Goal: Task Accomplishment & Management: Use online tool/utility

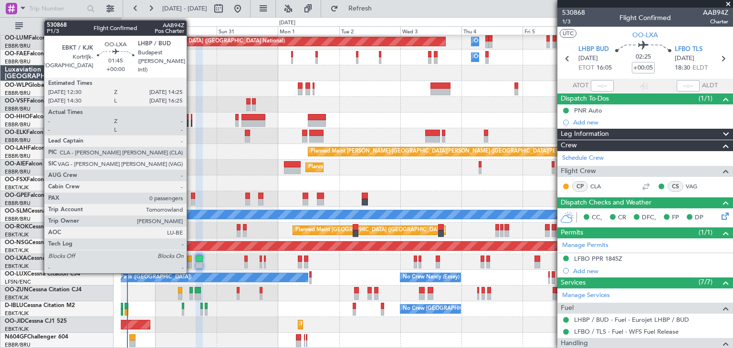
click at [191, 259] on div at bounding box center [189, 259] width 5 height 7
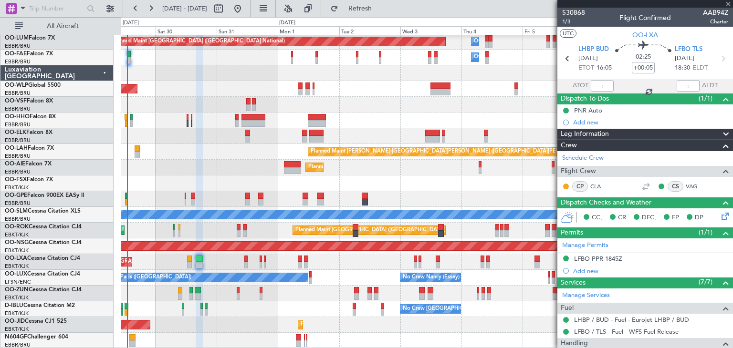
click at [189, 259] on div at bounding box center [189, 259] width 5 height 7
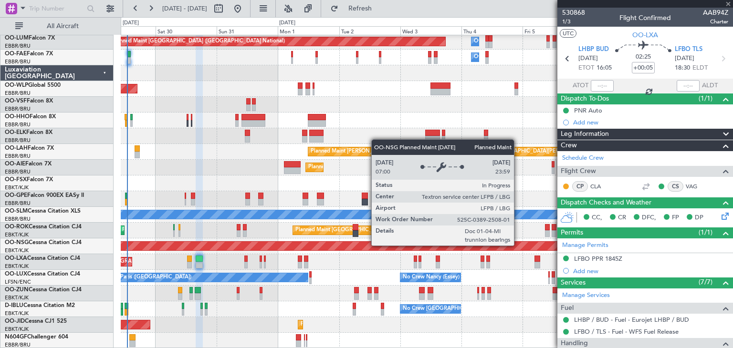
type input "0"
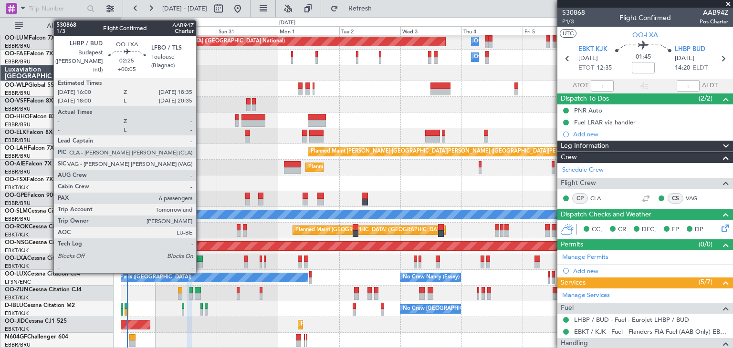
click at [200, 258] on div at bounding box center [199, 259] width 7 height 7
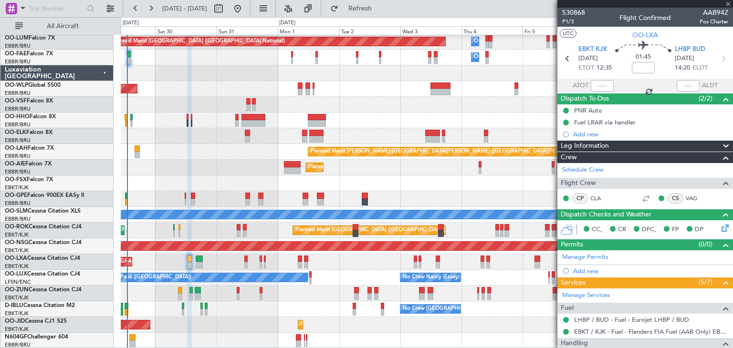
type input "+00:05"
type input "6"
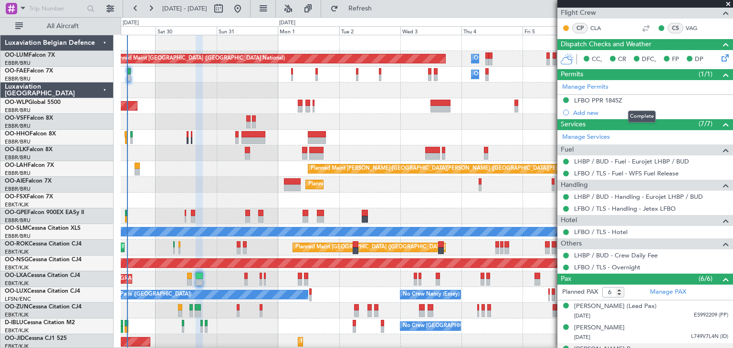
scroll to position [238, 0]
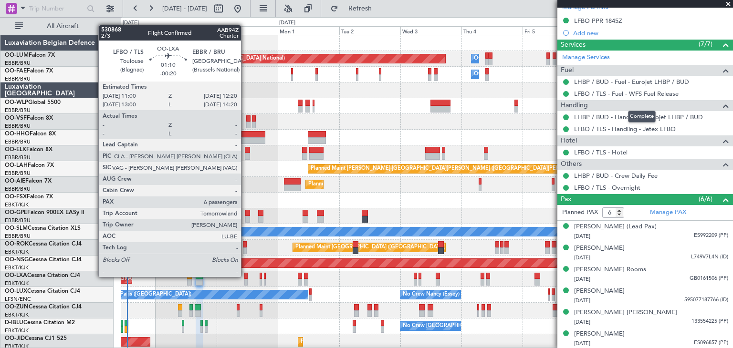
click at [245, 277] on div at bounding box center [246, 276] width 4 height 7
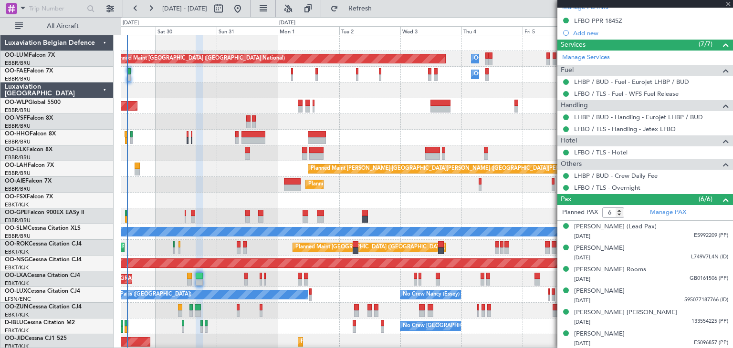
type input "-00:20"
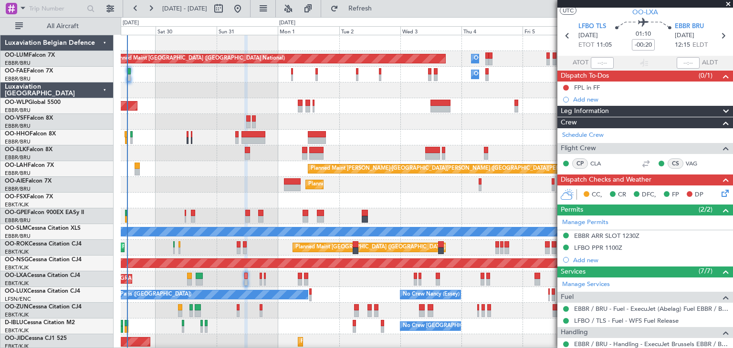
scroll to position [0, 0]
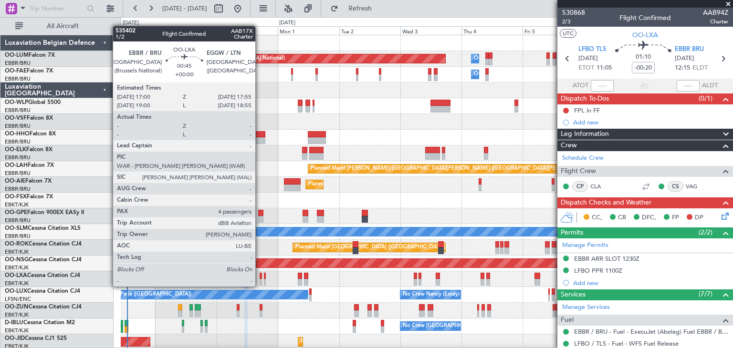
click at [260, 278] on div at bounding box center [261, 276] width 2 height 7
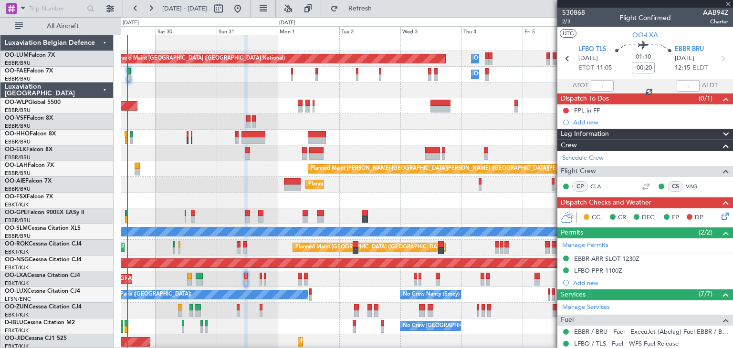
type input "4"
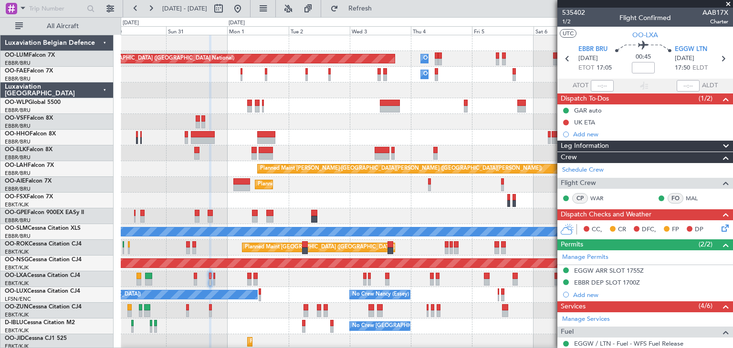
click at [479, 281] on div "Planned Maint Kortrijk-[GEOGRAPHIC_DATA] Planned Maint [GEOGRAPHIC_DATA] ([GEOG…" at bounding box center [427, 279] width 612 height 16
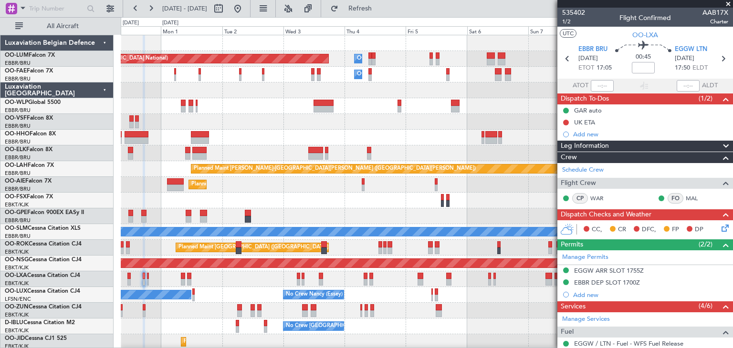
click at [460, 279] on div "Planned Maint [GEOGRAPHIC_DATA] ([GEOGRAPHIC_DATA] National) Planned Maint [GEO…" at bounding box center [427, 279] width 612 height 16
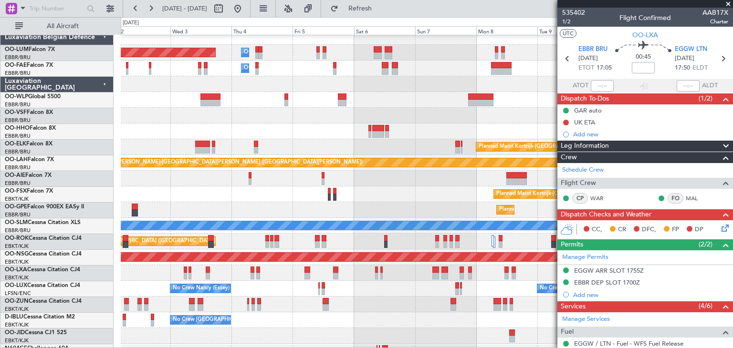
click at [401, 271] on div "Planned Maint [GEOGRAPHIC_DATA] ([GEOGRAPHIC_DATA] National)" at bounding box center [427, 273] width 612 height 16
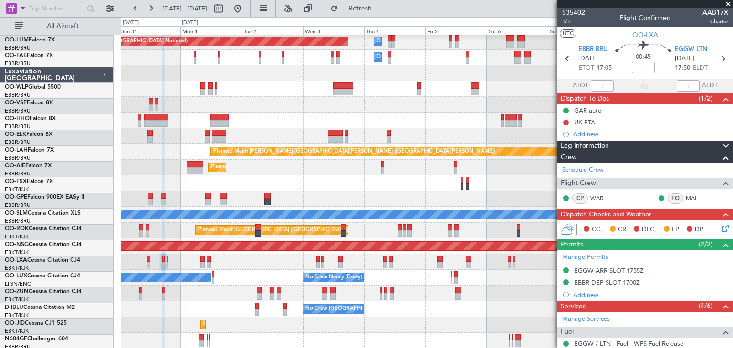
scroll to position [17, 0]
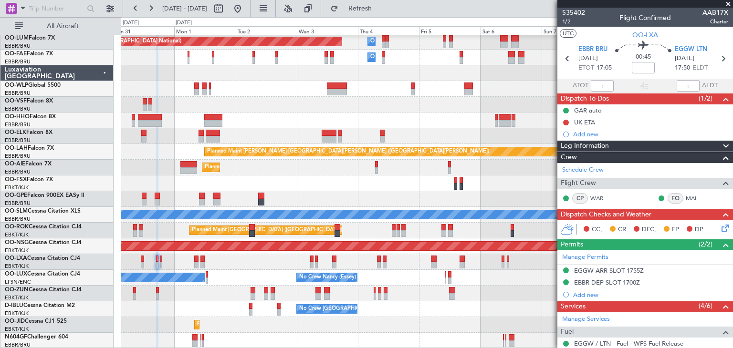
click at [501, 269] on div "Planned Maint [GEOGRAPHIC_DATA] ([GEOGRAPHIC_DATA] National) Owner [GEOGRAPHIC_…" at bounding box center [427, 183] width 612 height 331
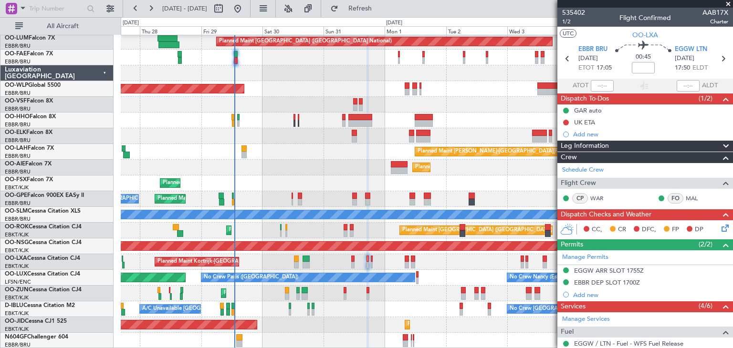
click at [456, 263] on div "Planned Maint [GEOGRAPHIC_DATA] ([GEOGRAPHIC_DATA] National) Owner [GEOGRAPHIC_…" at bounding box center [427, 183] width 612 height 331
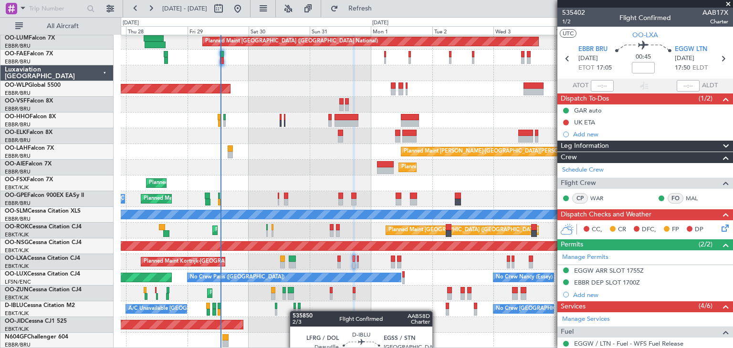
click at [295, 311] on div at bounding box center [294, 312] width 2 height 7
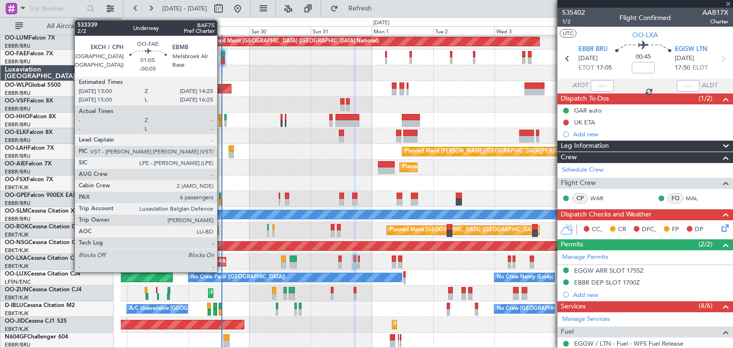
type input "+00:05"
type input "3"
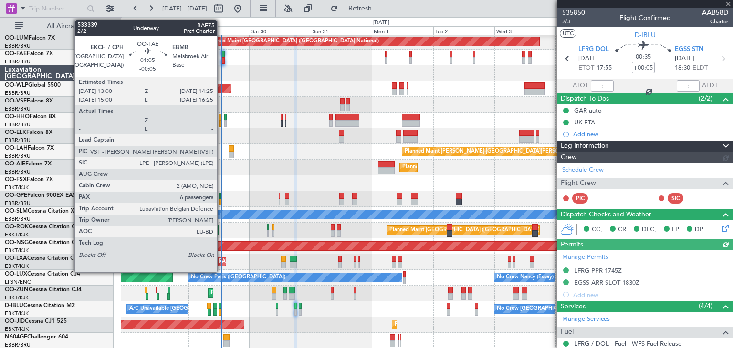
click at [221, 55] on div at bounding box center [223, 54] width 4 height 7
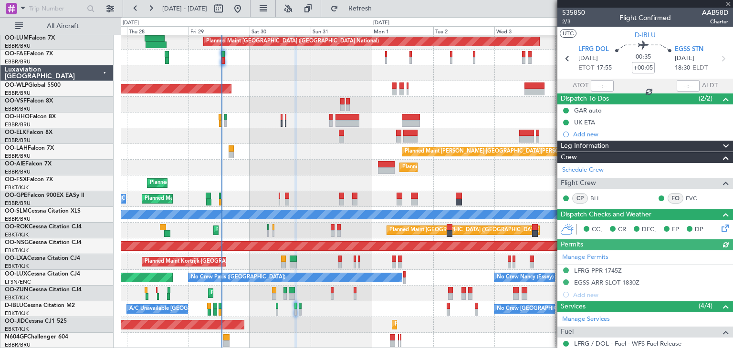
type input "-00:05"
type input "6"
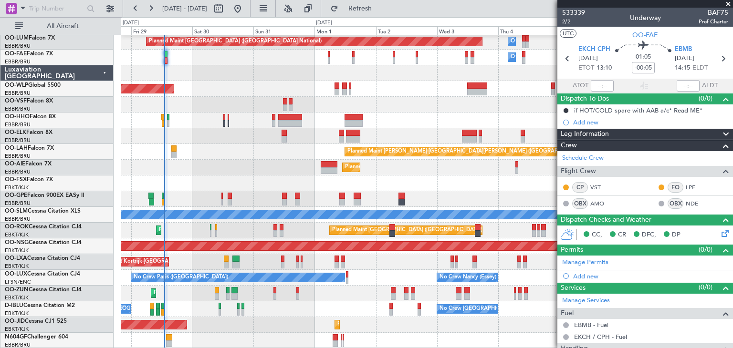
click at [272, 164] on div "Planned Maint [GEOGRAPHIC_DATA] ([GEOGRAPHIC_DATA] National) Owner [GEOGRAPHIC_…" at bounding box center [427, 183] width 612 height 331
click at [272, 164] on div "Planned Maint [GEOGRAPHIC_DATA] ([GEOGRAPHIC_DATA])" at bounding box center [427, 168] width 612 height 16
click at [266, 167] on div "Planned Maint [GEOGRAPHIC_DATA] ([GEOGRAPHIC_DATA])" at bounding box center [427, 168] width 612 height 16
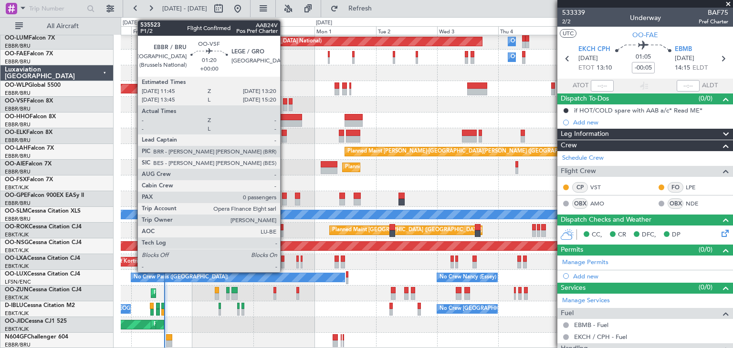
click at [284, 107] on div at bounding box center [285, 107] width 4 height 7
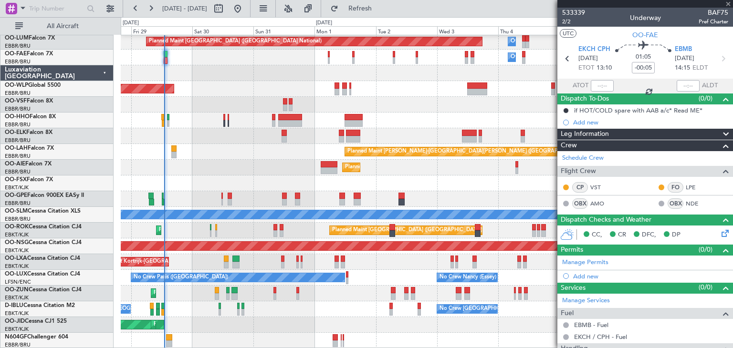
type input "0"
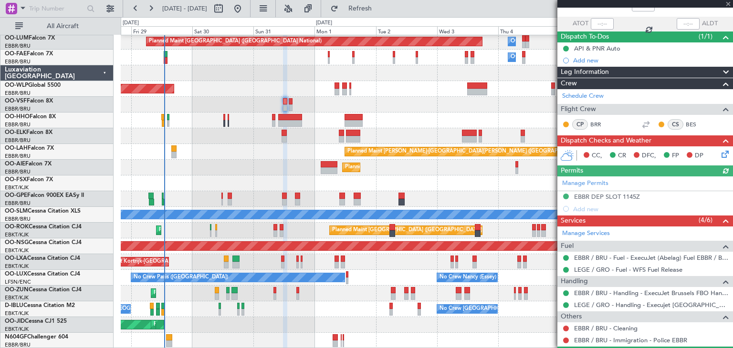
scroll to position [0, 0]
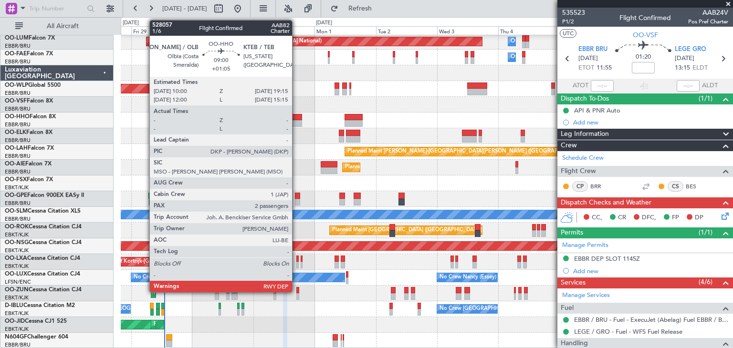
click at [296, 116] on div at bounding box center [290, 117] width 24 height 7
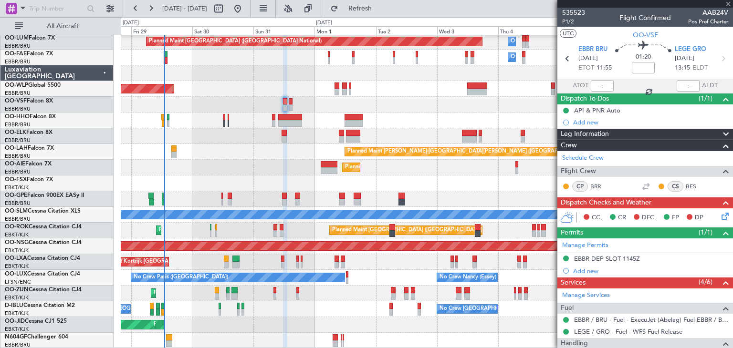
type input "+01:05"
type input "2"
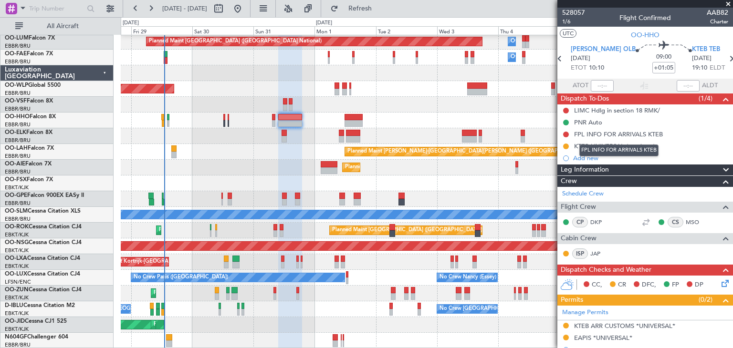
click at [608, 146] on div "FPL INFO FOR ARRIVALS KTEB" at bounding box center [618, 151] width 79 height 12
click at [590, 146] on div "KTEB UNIVERSAL *read me*" at bounding box center [614, 146] width 81 height 8
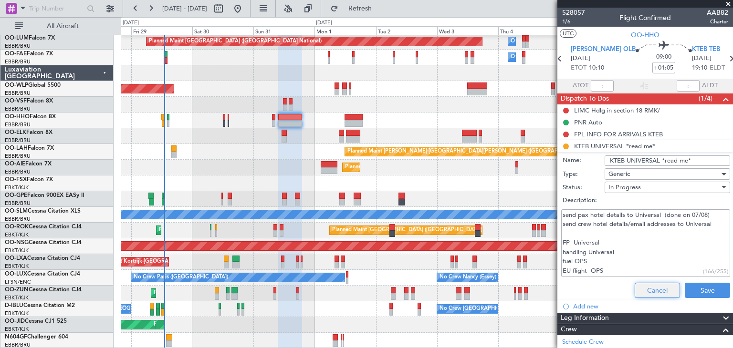
click at [656, 290] on button "Cancel" at bounding box center [657, 290] width 45 height 15
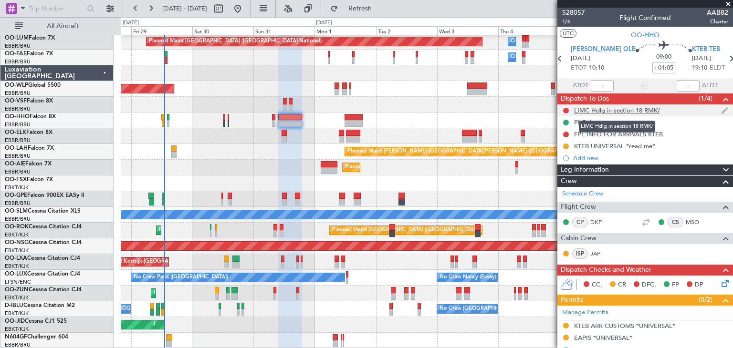
click at [587, 111] on div "LIMC Hdlg in section 18 RMK/" at bounding box center [617, 110] width 86 height 8
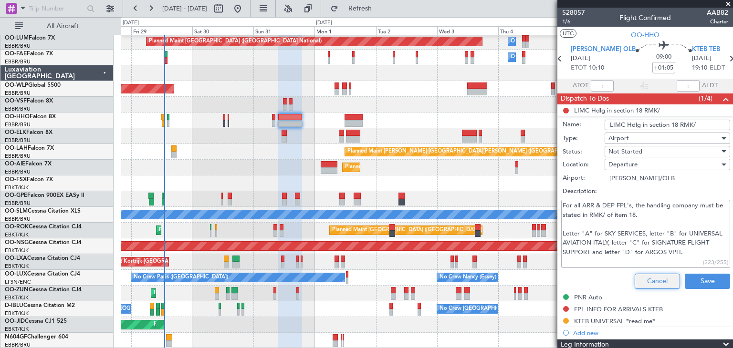
click at [657, 279] on button "Cancel" at bounding box center [657, 281] width 45 height 15
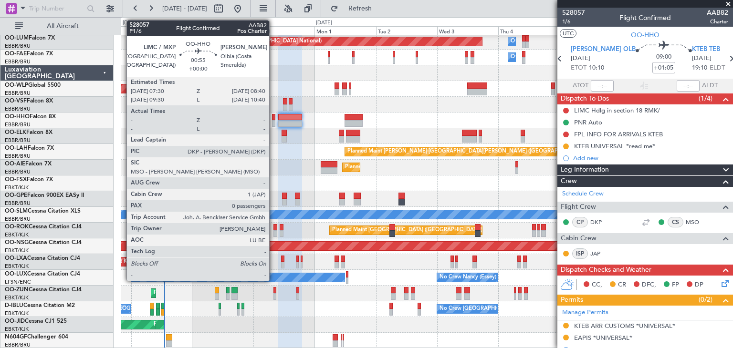
click at [273, 115] on div at bounding box center [273, 117] width 3 height 7
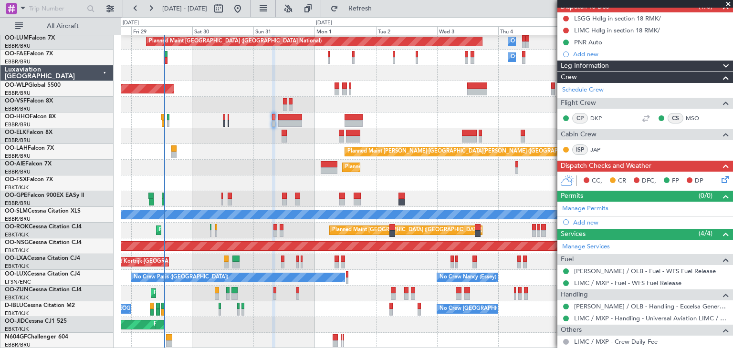
scroll to position [117, 0]
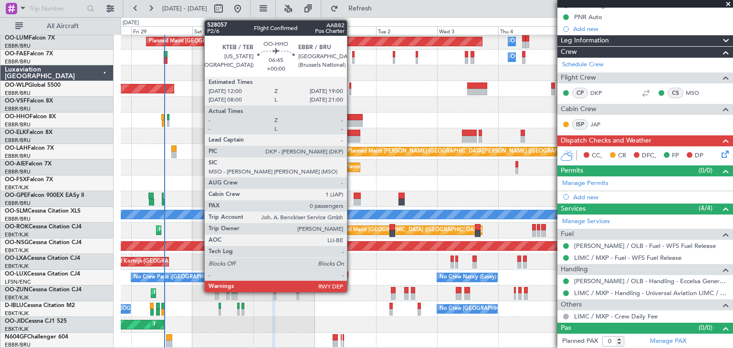
click at [351, 122] on div at bounding box center [353, 123] width 18 height 7
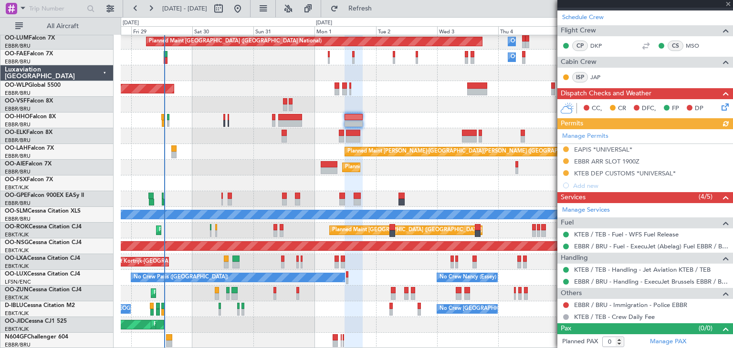
scroll to position [0, 0]
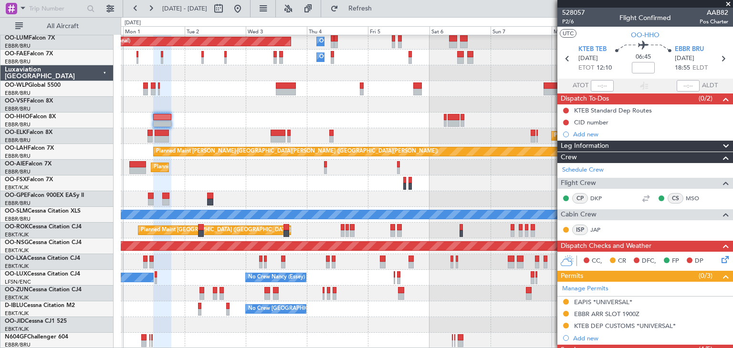
click at [258, 111] on div "Planned Maint [GEOGRAPHIC_DATA] ([GEOGRAPHIC_DATA] National) Owner [GEOGRAPHIC_…" at bounding box center [427, 183] width 612 height 331
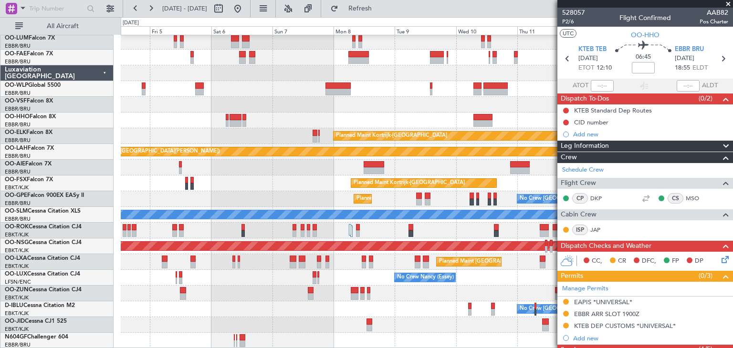
click at [260, 96] on div "Owner Melsbroek Air Base Planned Maint [GEOGRAPHIC_DATA] ([GEOGRAPHIC_DATA]) Ow…" at bounding box center [427, 183] width 612 height 331
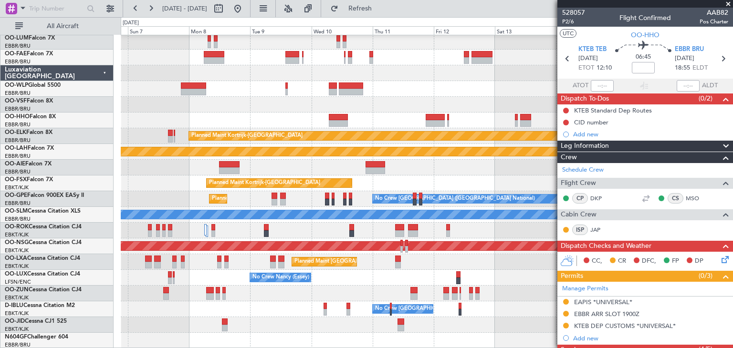
click at [360, 97] on div at bounding box center [427, 105] width 612 height 16
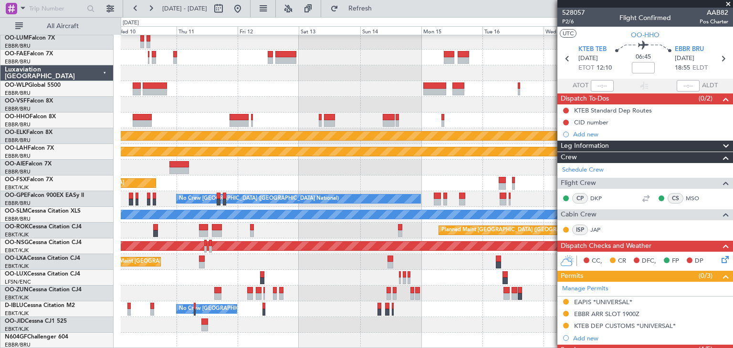
click at [336, 94] on div "Planned Maint Kortrijk-[GEOGRAPHIC_DATA] Planned [GEOGRAPHIC_DATA][PERSON_NAME]…" at bounding box center [427, 183] width 612 height 331
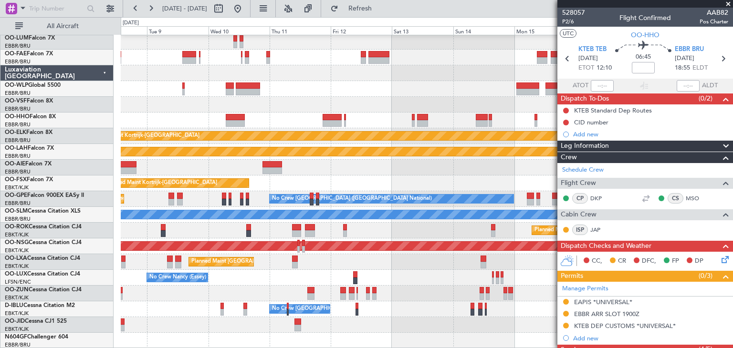
click at [564, 110] on fb-app "[DATE] - [DATE] Refresh Quick Links All Aircraft Planned Maint [GEOGRAPHIC_DATA…" at bounding box center [366, 177] width 733 height 341
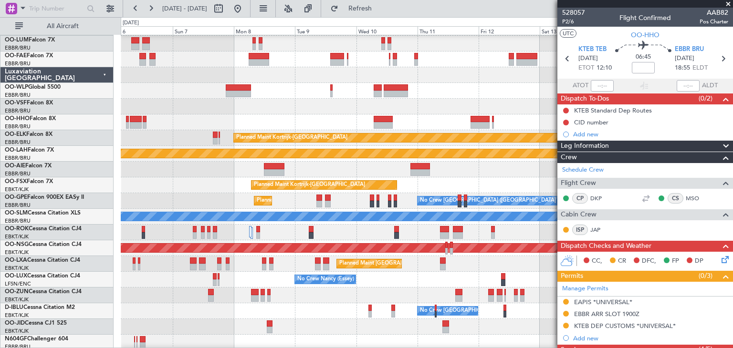
scroll to position [17, 0]
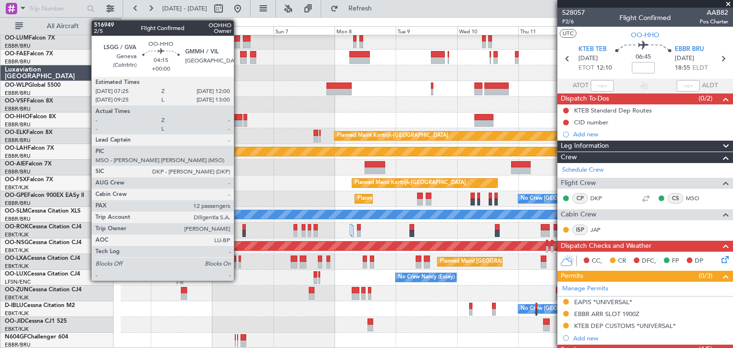
click at [238, 121] on div at bounding box center [236, 123] width 12 height 7
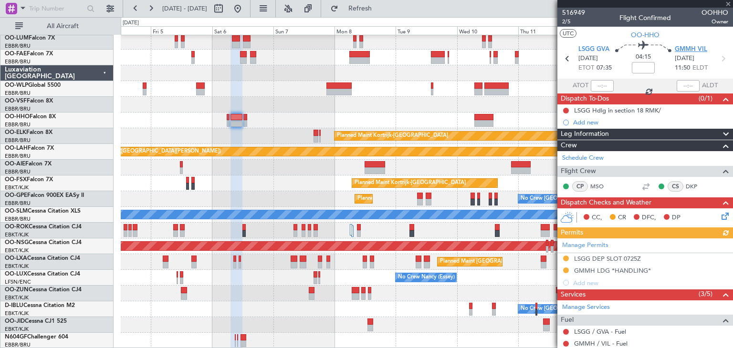
click at [680, 50] on span "GMMH VIL" at bounding box center [691, 50] width 32 height 10
click at [245, 10] on button at bounding box center [237, 8] width 15 height 15
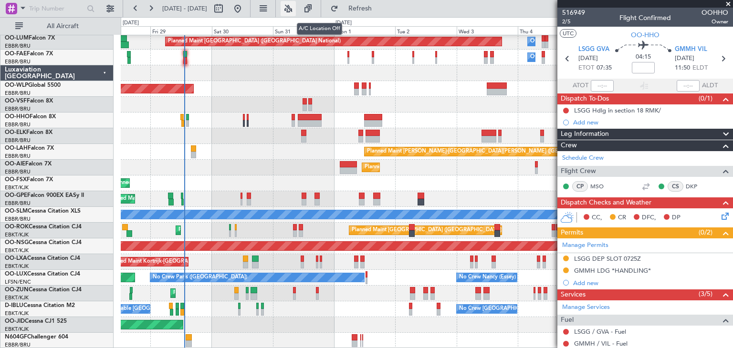
click at [296, 11] on button at bounding box center [288, 8] width 15 height 15
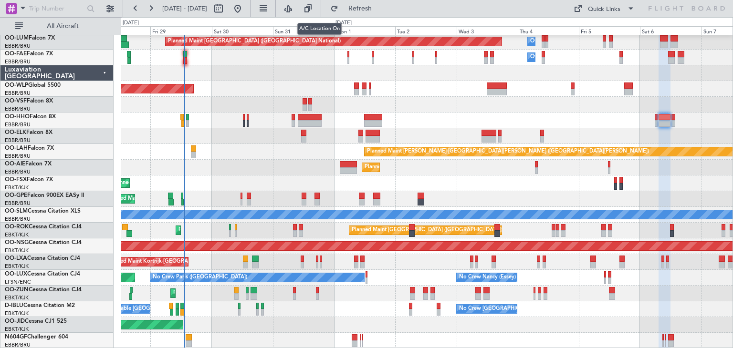
type input "0"
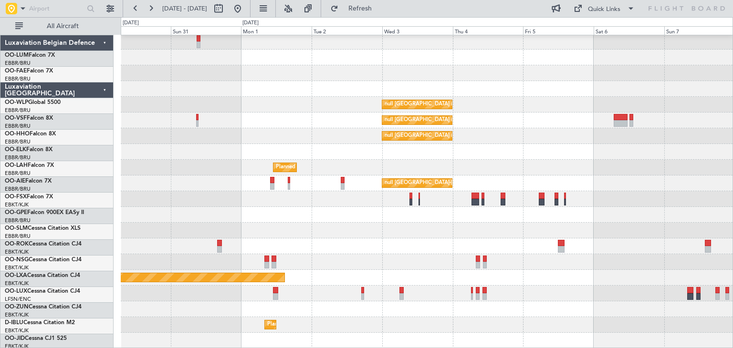
scroll to position [17, 0]
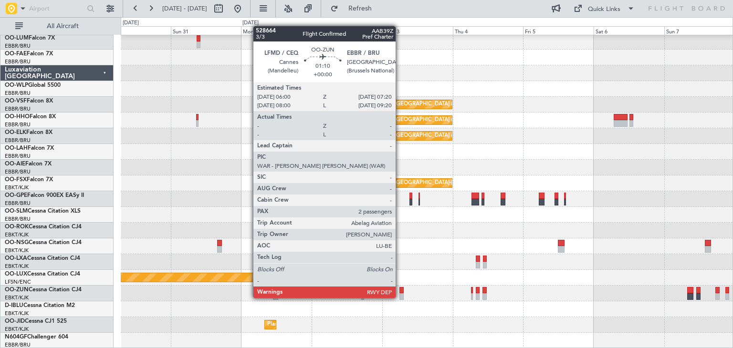
click at [400, 290] on div at bounding box center [401, 290] width 4 height 7
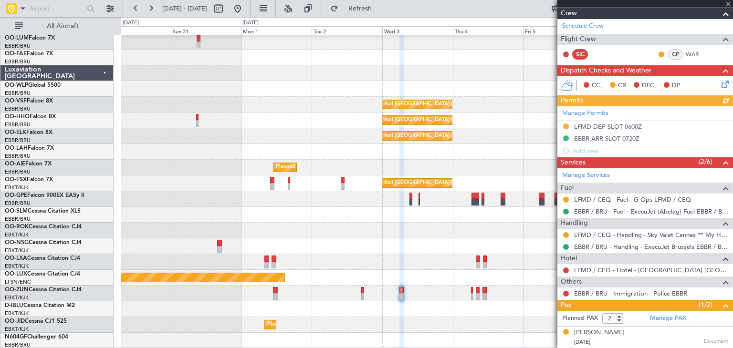
scroll to position [140, 0]
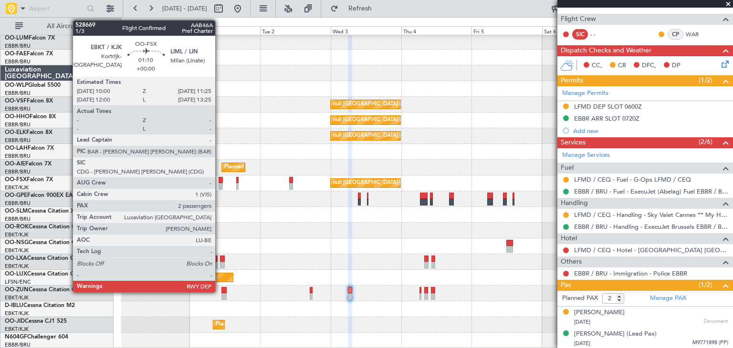
click at [221, 185] on div at bounding box center [221, 186] width 4 height 7
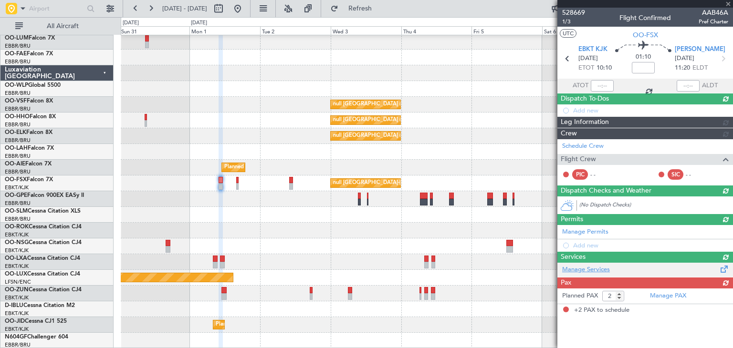
scroll to position [0, 0]
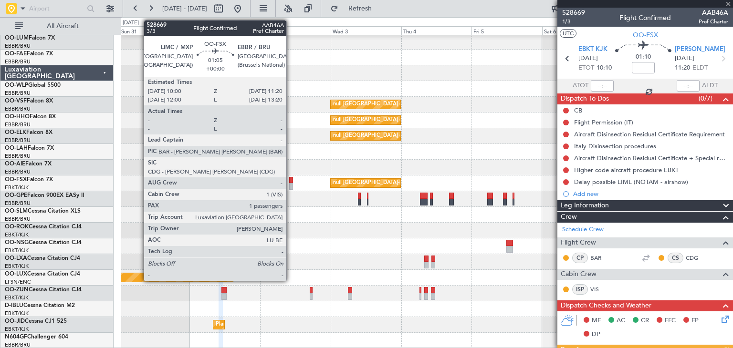
click at [291, 182] on div at bounding box center [291, 180] width 4 height 7
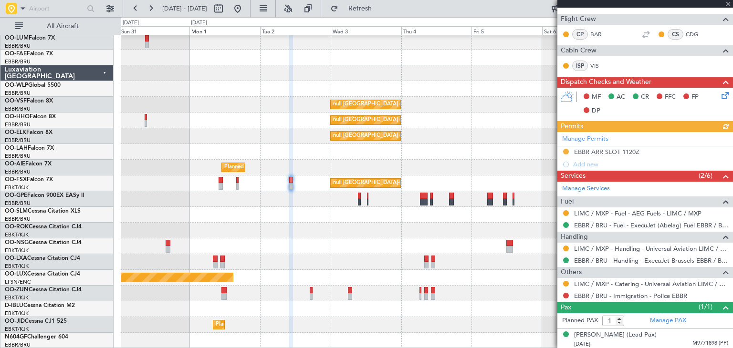
scroll to position [177, 0]
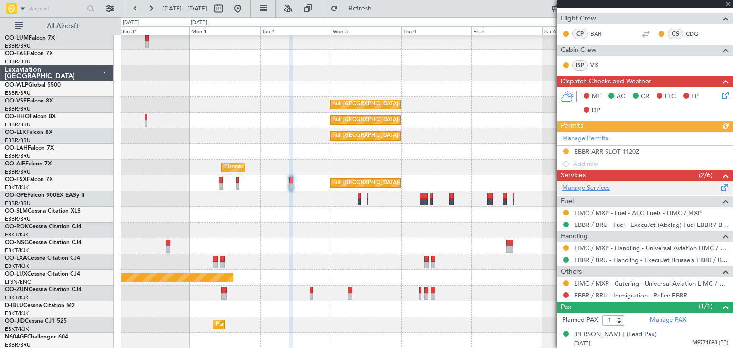
click at [577, 186] on link "Manage Services" at bounding box center [586, 189] width 48 height 10
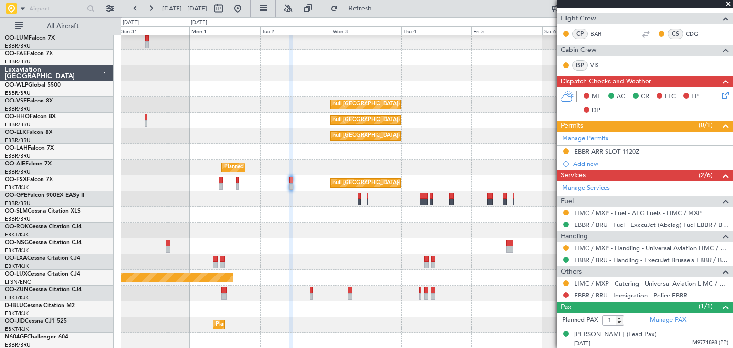
scroll to position [17, 0]
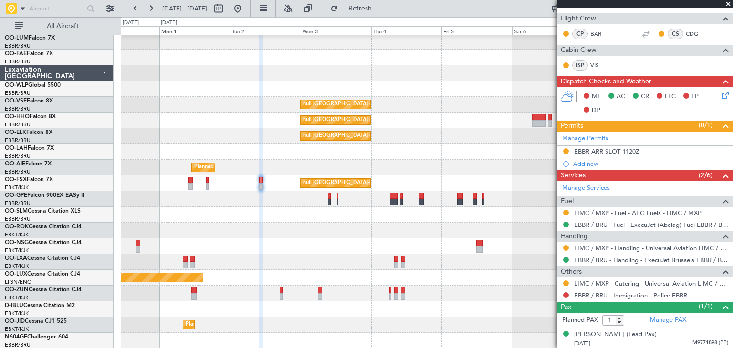
click at [294, 147] on div "null Brussels (Brussels National) null Brussels (Brussels National) Planned Mai…" at bounding box center [427, 183] width 612 height 331
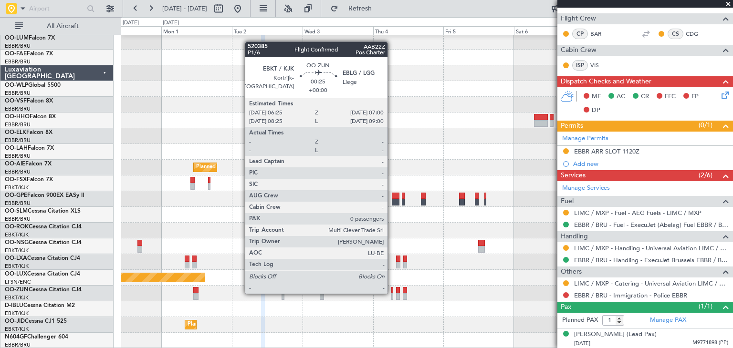
click at [392, 293] on div at bounding box center [392, 296] width 2 height 7
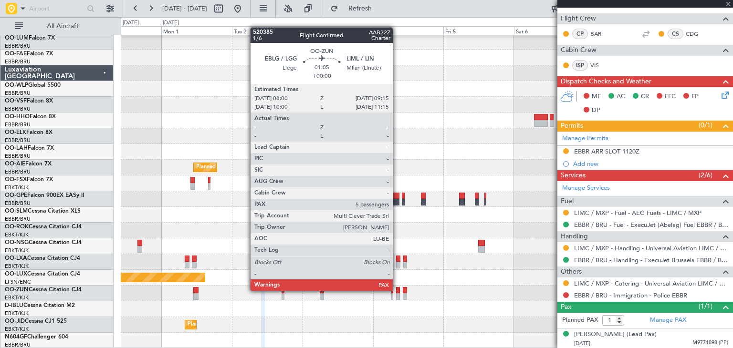
type input "0"
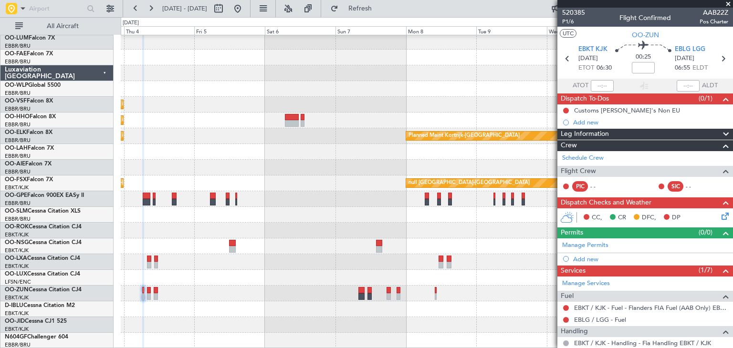
click at [247, 216] on div "null Brussels (Brussels National) null Brussels (Brussels National) Planned Mai…" at bounding box center [427, 183] width 612 height 331
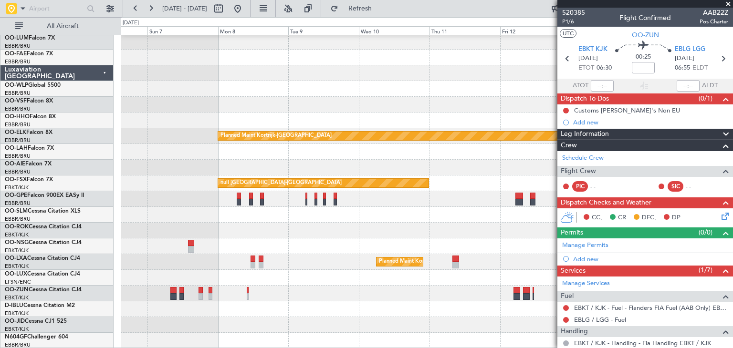
click at [292, 256] on div "Planned Maint Kortrijk-Wevelgem Planned Maint Brussels (Brussels National) null…" at bounding box center [427, 183] width 612 height 331
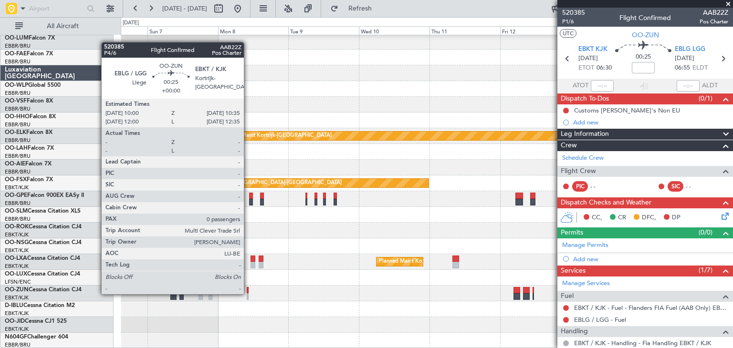
click at [248, 293] on div at bounding box center [248, 296] width 2 height 7
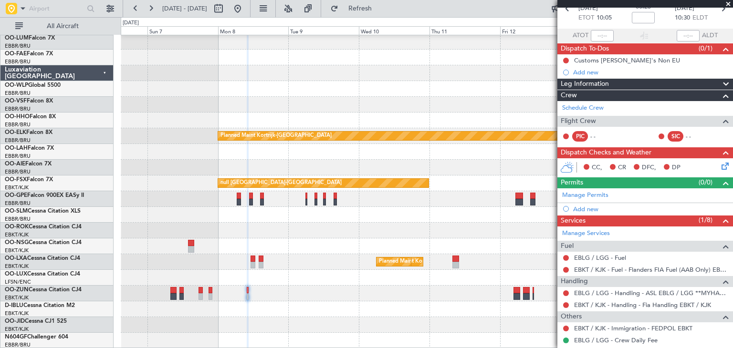
scroll to position [98, 0]
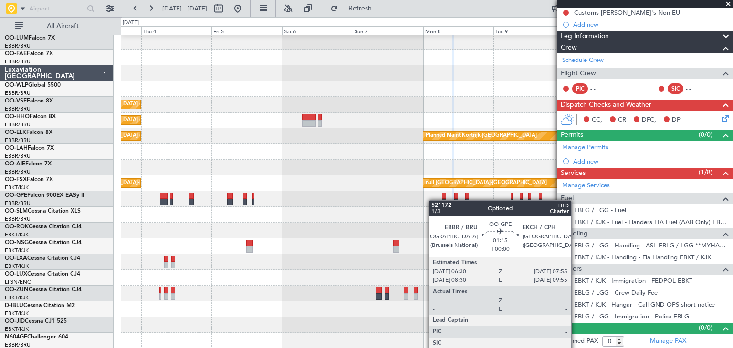
click at [493, 205] on div "null Brussels (Brussels National) null Brussels (Brussels National) Planned Mai…" at bounding box center [427, 183] width 612 height 331
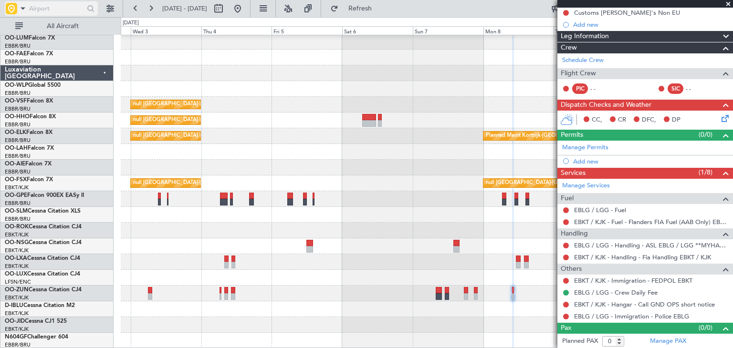
click at [23, 9] on span at bounding box center [22, 8] width 11 height 12
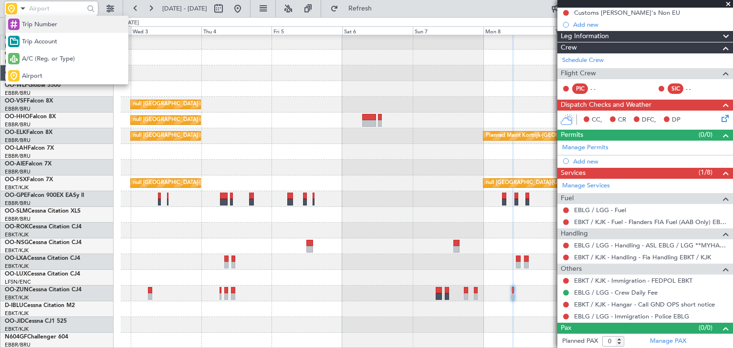
click at [38, 25] on span "Trip Number" at bounding box center [39, 25] width 35 height 10
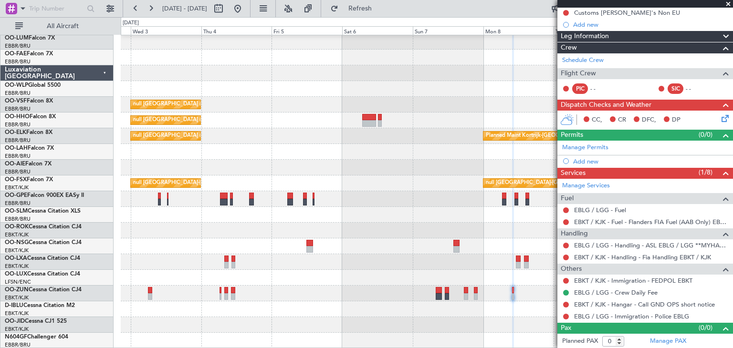
scroll to position [17, 0]
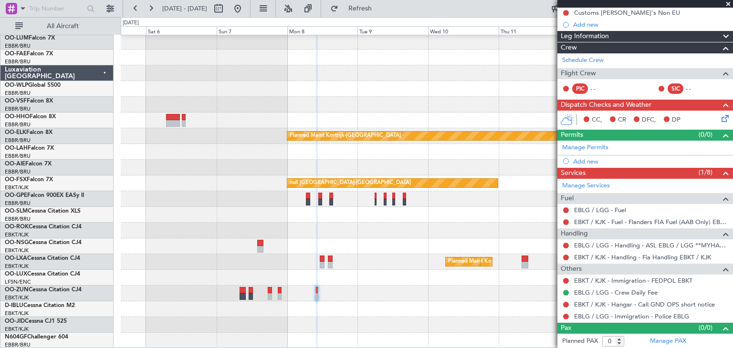
click at [185, 239] on div at bounding box center [427, 247] width 612 height 16
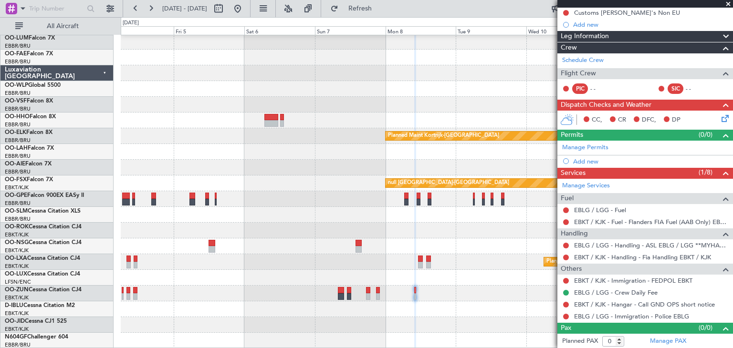
click at [292, 231] on div "null Brussels (Brussels National) null Brussels (Brussels National) Planned Mai…" at bounding box center [427, 183] width 612 height 331
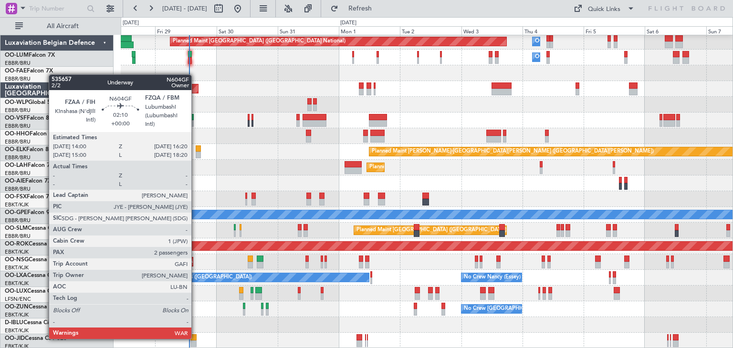
scroll to position [17, 0]
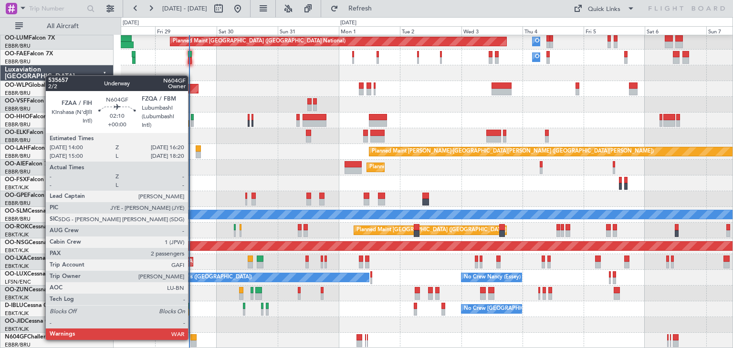
click at [192, 340] on div at bounding box center [427, 341] width 612 height 16
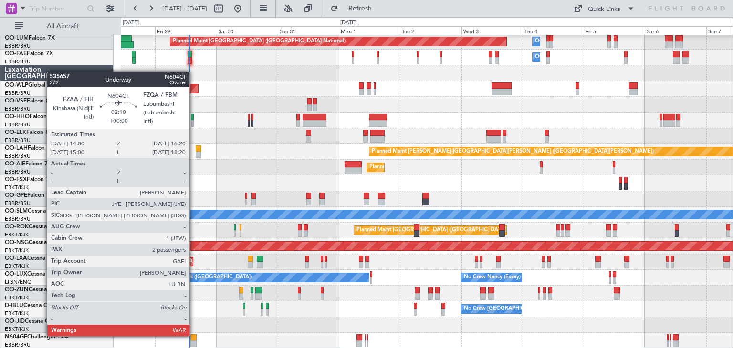
click at [194, 335] on div at bounding box center [193, 337] width 6 height 7
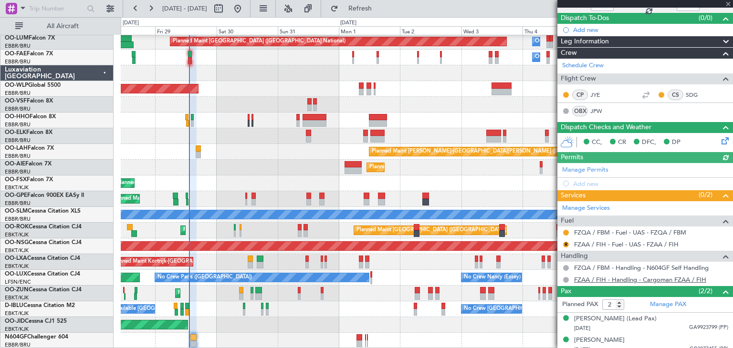
scroll to position [87, 0]
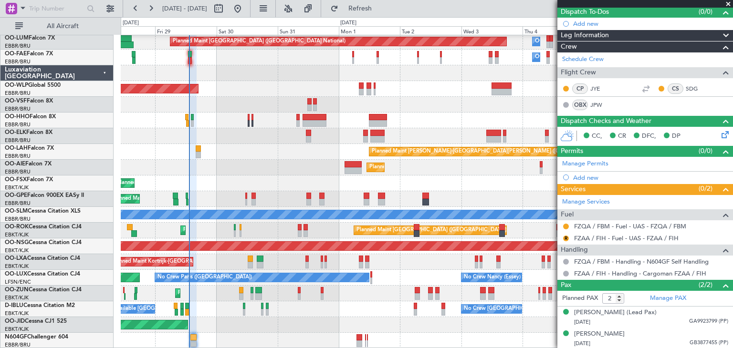
click at [728, 3] on span at bounding box center [728, 4] width 10 height 9
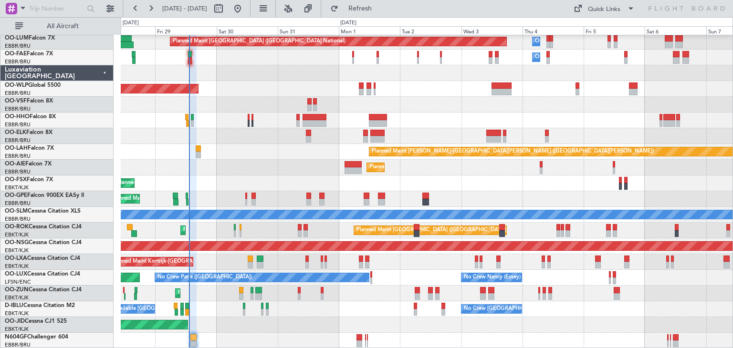
type input "0"
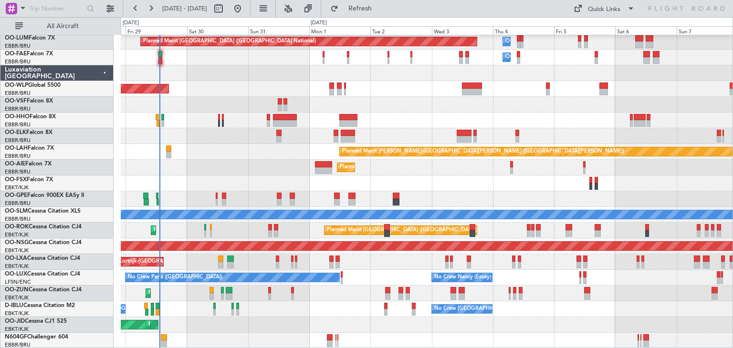
click at [225, 108] on div "Planned Maint [GEOGRAPHIC_DATA] ([GEOGRAPHIC_DATA] National) Owner [GEOGRAPHIC_…" at bounding box center [427, 183] width 612 height 331
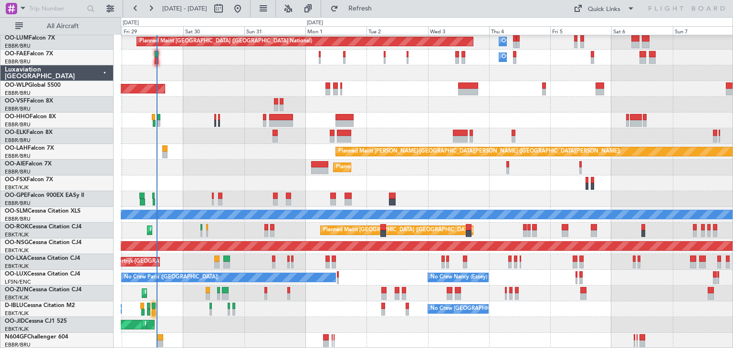
click at [200, 142] on div "Planned Maint [GEOGRAPHIC_DATA] ([GEOGRAPHIC_DATA] National) Owner [GEOGRAPHIC_…" at bounding box center [427, 183] width 612 height 331
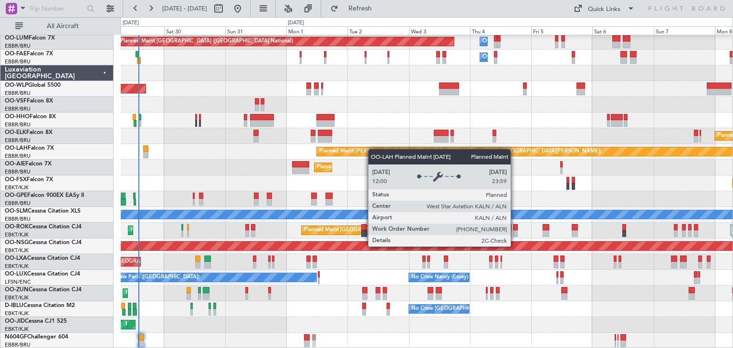
click at [644, 154] on div "Owner Melsbroek Air Base Planned Maint Brussels (Brussels National) Owner Melsb…" at bounding box center [427, 183] width 612 height 331
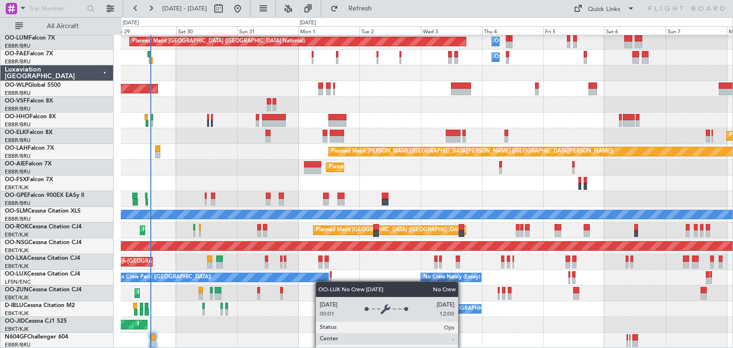
click at [324, 277] on div "Owner Melsbroek Air Base Planned Maint Brussels (Brussels National) Owner Melsb…" at bounding box center [427, 183] width 612 height 331
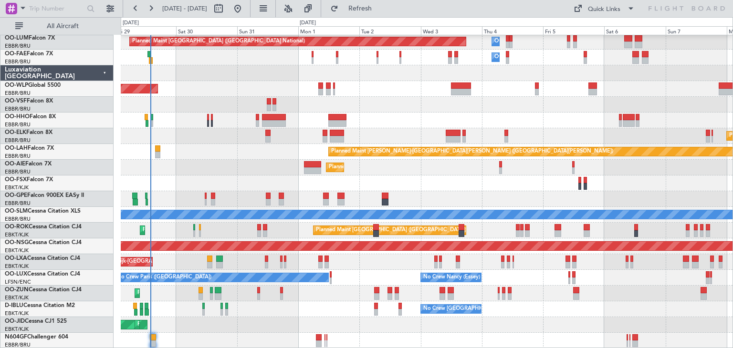
click at [601, 314] on div "No Crew Brussels (Brussels National) A/C Unavailable Kortrijk-Wevelgem" at bounding box center [427, 310] width 612 height 16
